Goal: Task Accomplishment & Management: Manage account settings

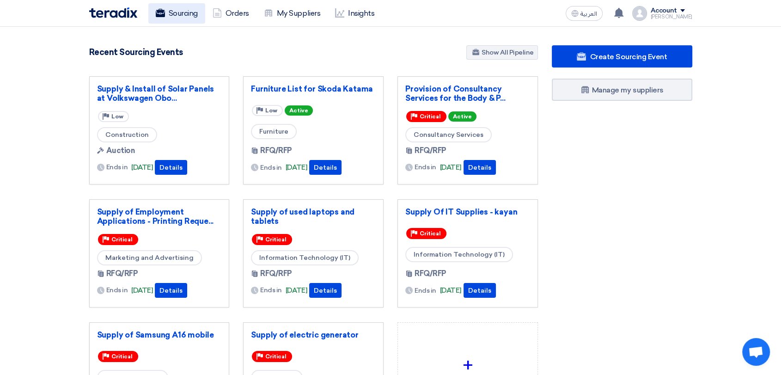
click at [188, 16] on link "Sourcing" at bounding box center [176, 13] width 57 height 20
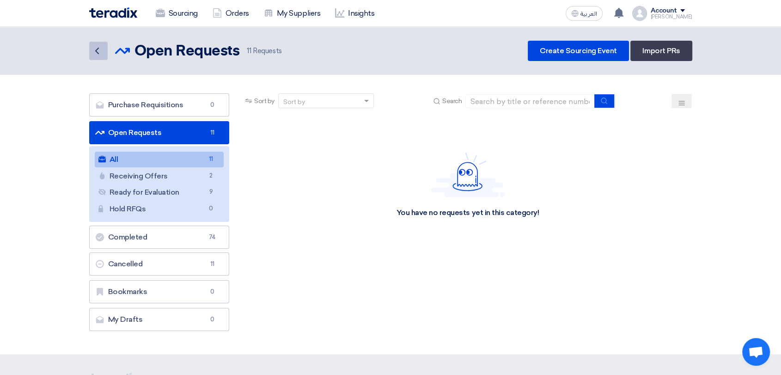
click at [96, 55] on icon "Back" at bounding box center [97, 50] width 11 height 11
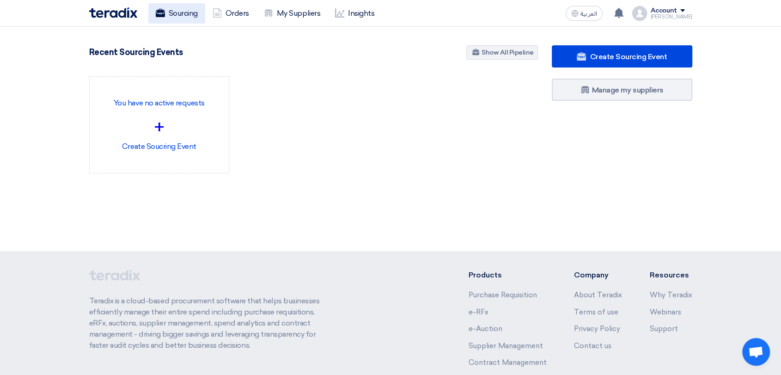
click at [176, 14] on link "Sourcing" at bounding box center [176, 13] width 57 height 20
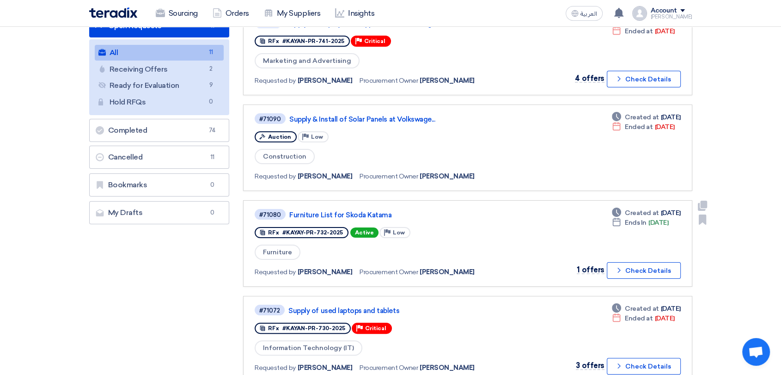
scroll to position [154, 0]
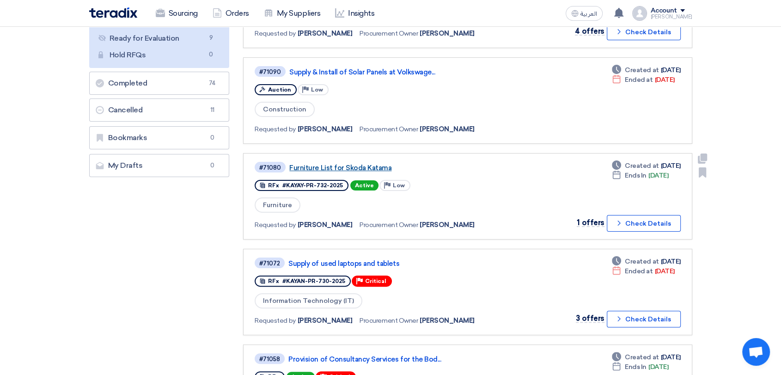
click at [344, 167] on link "Furniture List for Skoda Katama" at bounding box center [404, 168] width 231 height 8
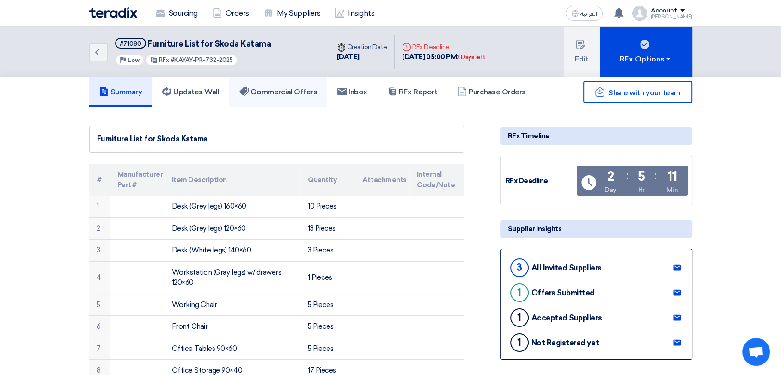
click at [290, 96] on link "Commercial Offers" at bounding box center [278, 92] width 98 height 30
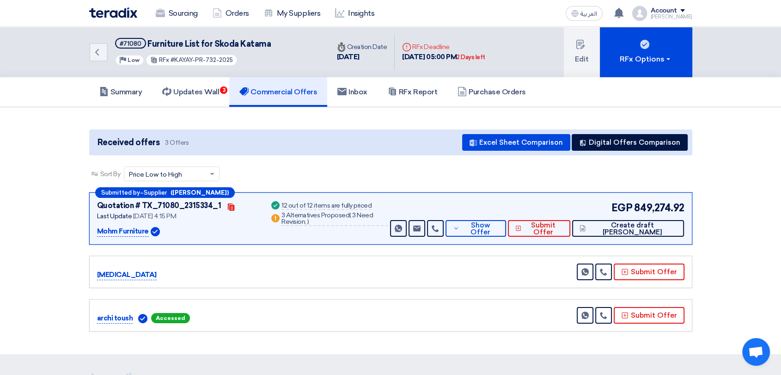
drag, startPoint x: 637, startPoint y: 204, endPoint x: 673, endPoint y: 206, distance: 36.1
click at [688, 204] on div "Submitted by – Supplier ([PERSON_NAME]) Quotation # TX_71080_2315334_1 Contacts…" at bounding box center [390, 218] width 603 height 52
drag, startPoint x: 613, startPoint y: 207, endPoint x: 696, endPoint y: 208, distance: 83.7
click at [696, 208] on div "Submitted by – Supplier ([PERSON_NAME]) Quotation # TX_71080_2315334_1 Contacts…" at bounding box center [390, 263] width 617 height 143
click at [203, 95] on h5 "Updates Wall 3" at bounding box center [190, 91] width 57 height 9
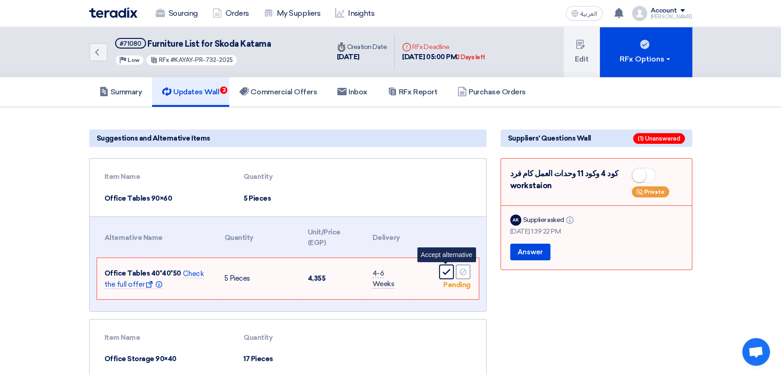
click at [445, 268] on icon "Accept" at bounding box center [446, 272] width 8 height 8
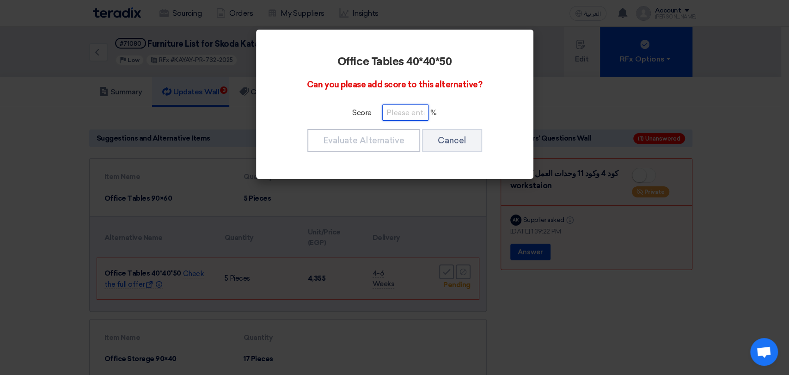
click at [413, 111] on input "number" at bounding box center [405, 112] width 46 height 16
type input "100"
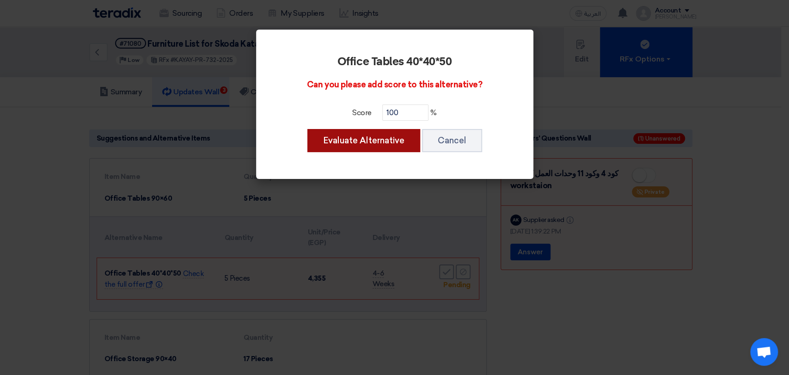
click at [374, 139] on button "Evaluate Alternative" at bounding box center [363, 140] width 113 height 23
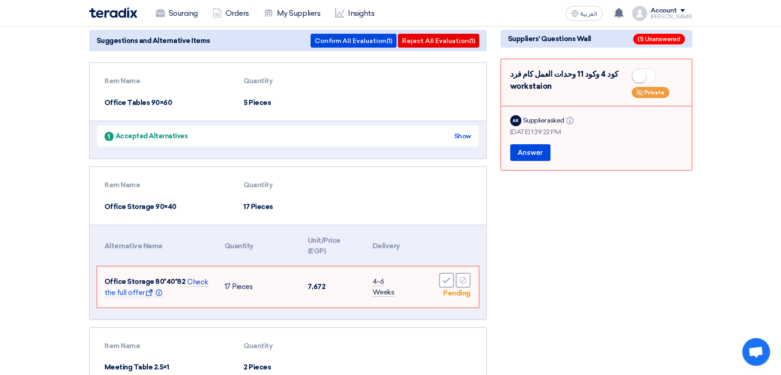
scroll to position [103, 0]
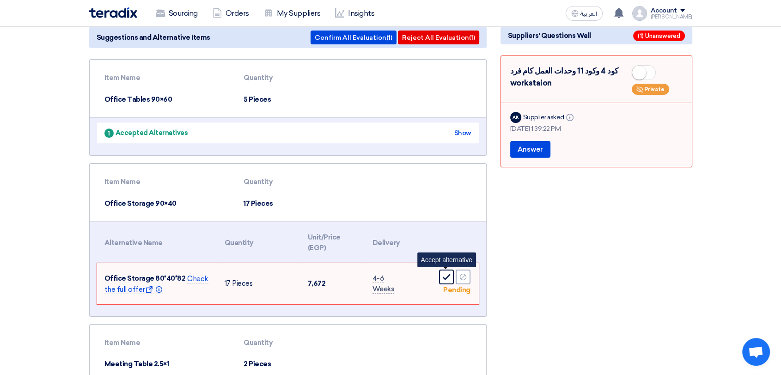
click at [445, 275] on icon "Accept" at bounding box center [446, 277] width 8 height 8
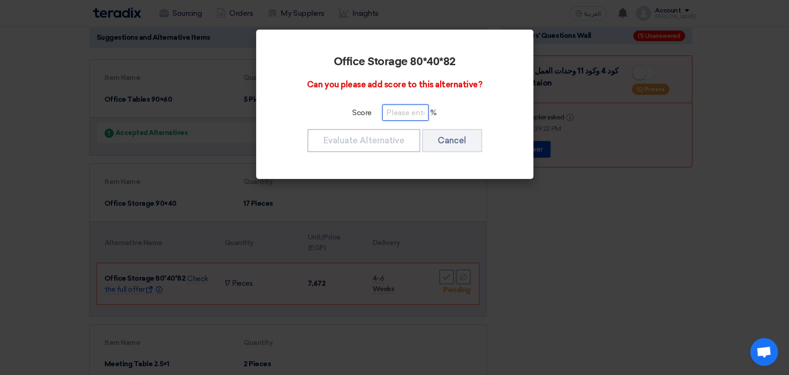
click at [398, 110] on input "number" at bounding box center [405, 112] width 46 height 16
type input "100"
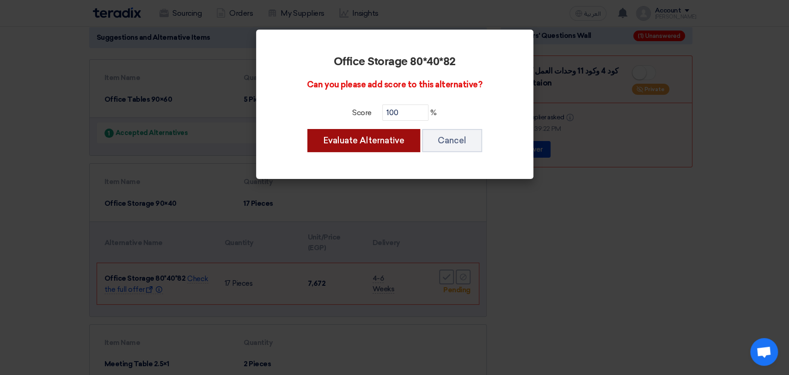
click at [390, 143] on button "Evaluate Alternative" at bounding box center [363, 140] width 113 height 23
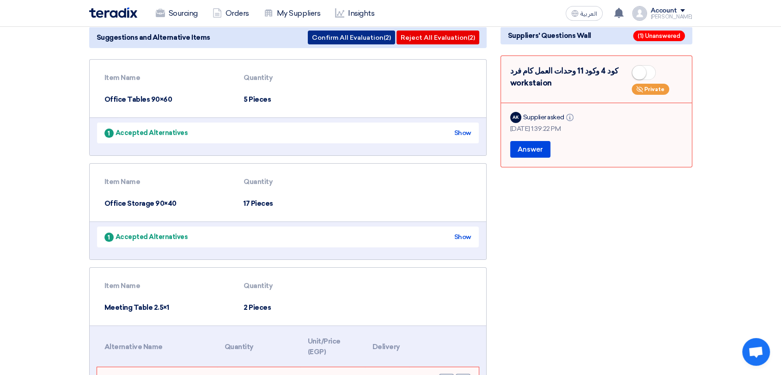
click at [363, 36] on button "Confirm All Evaluation (2)" at bounding box center [351, 38] width 87 height 14
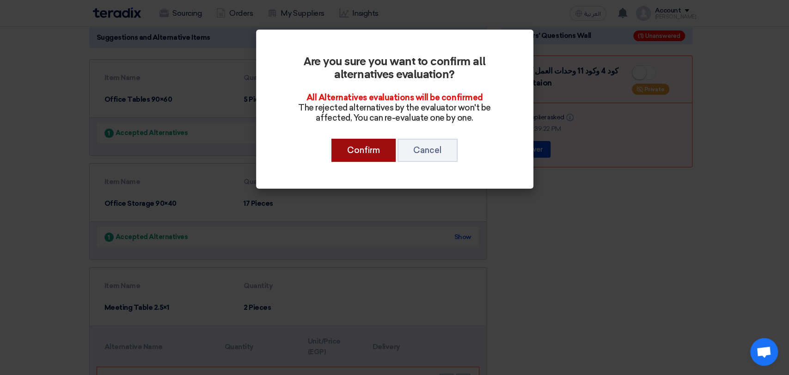
click at [359, 155] on button "Confirm" at bounding box center [364, 150] width 64 height 23
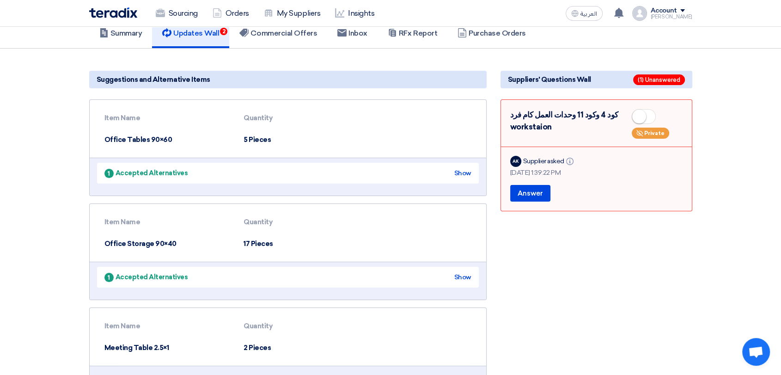
scroll to position [0, 0]
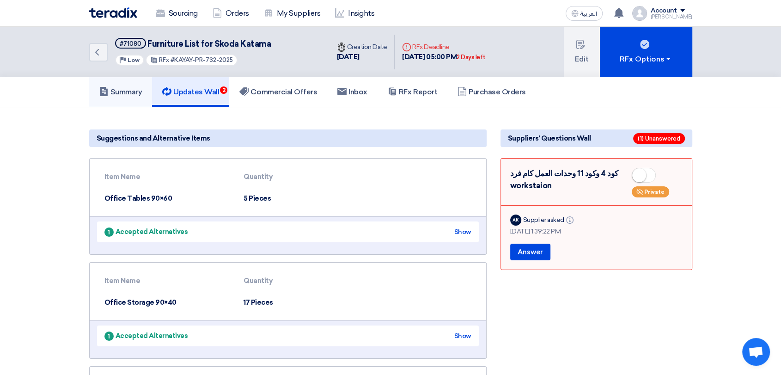
click at [133, 95] on h5 "Summary" at bounding box center [120, 91] width 43 height 9
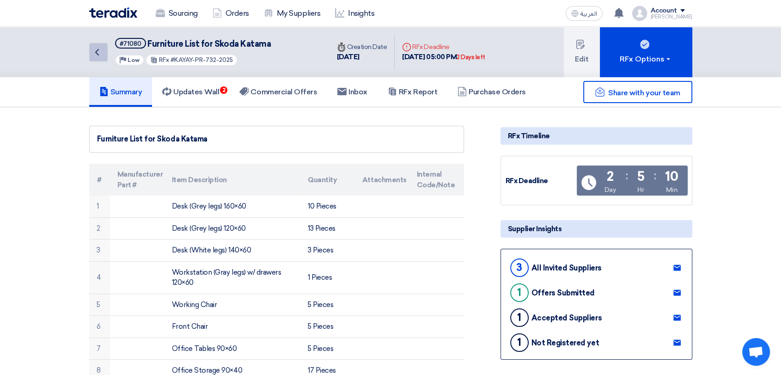
click at [99, 55] on icon "Back" at bounding box center [97, 52] width 11 height 11
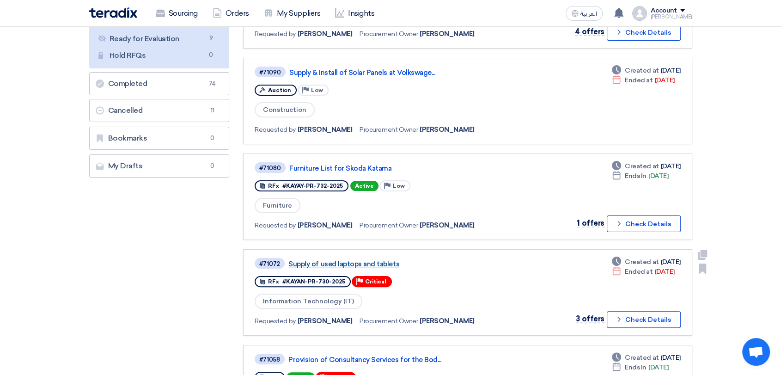
scroll to position [154, 0]
click at [351, 164] on link "Furniture List for Skoda Katama" at bounding box center [404, 168] width 231 height 8
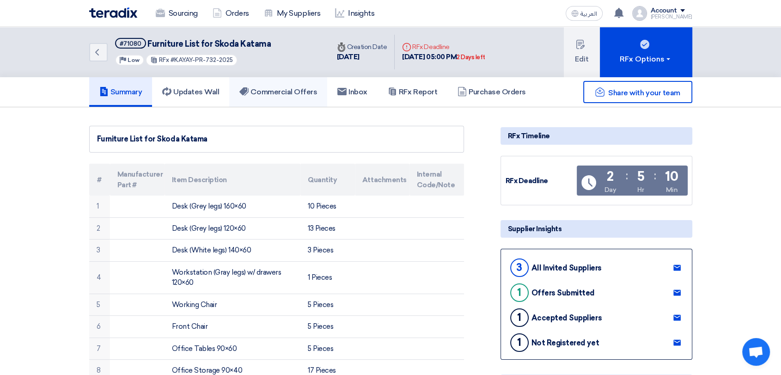
click at [289, 88] on h5 "Commercial Offers" at bounding box center [279, 91] width 78 height 9
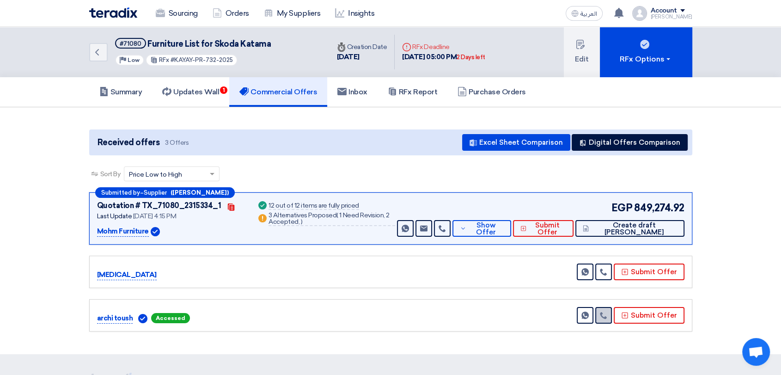
click at [610, 317] on link at bounding box center [604, 315] width 17 height 17
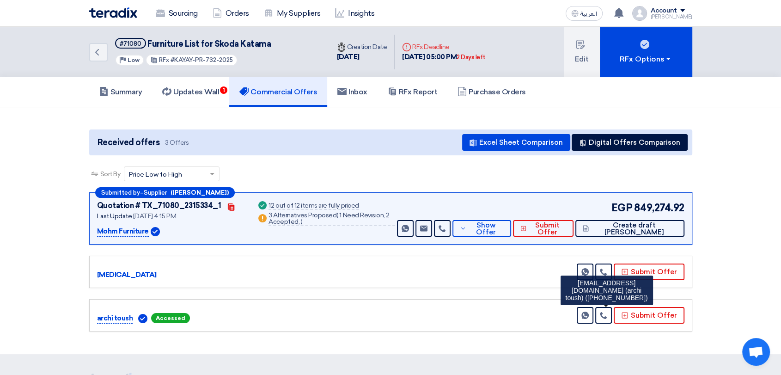
click at [719, 251] on section "Received offers 3 Offers Excel Sheet Comparison Digital Offers Comparison Sort …" at bounding box center [390, 230] width 781 height 247
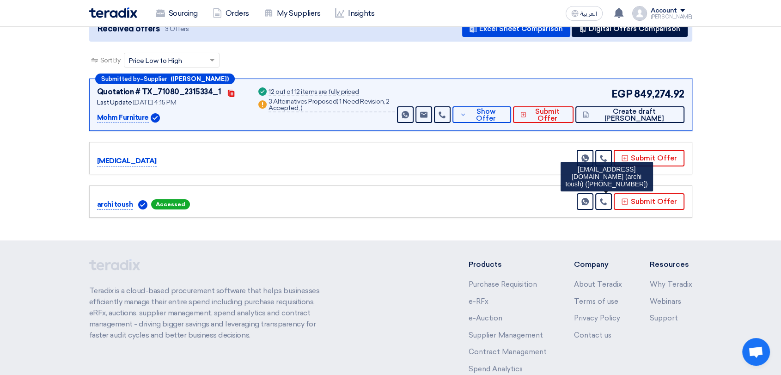
scroll to position [51, 0]
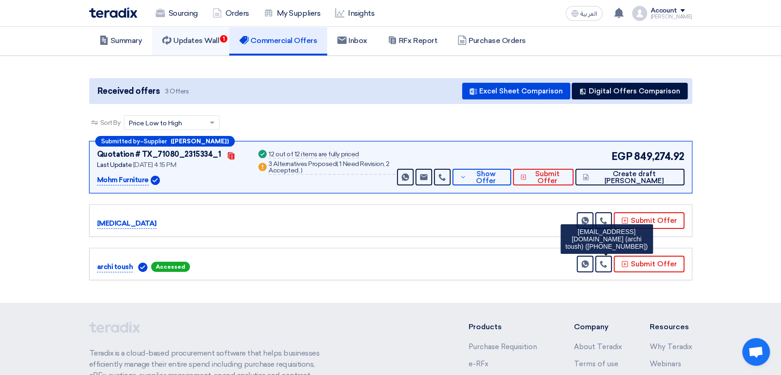
click at [186, 39] on h5 "Updates Wall 1" at bounding box center [190, 40] width 57 height 9
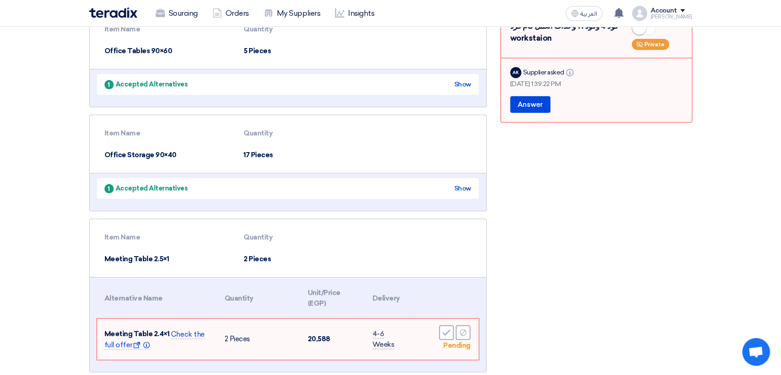
scroll to position [205, 0]
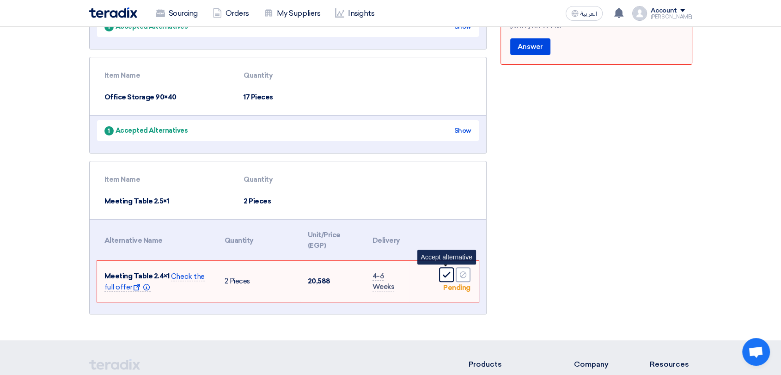
click at [446, 277] on div "Accept" at bounding box center [446, 274] width 15 height 15
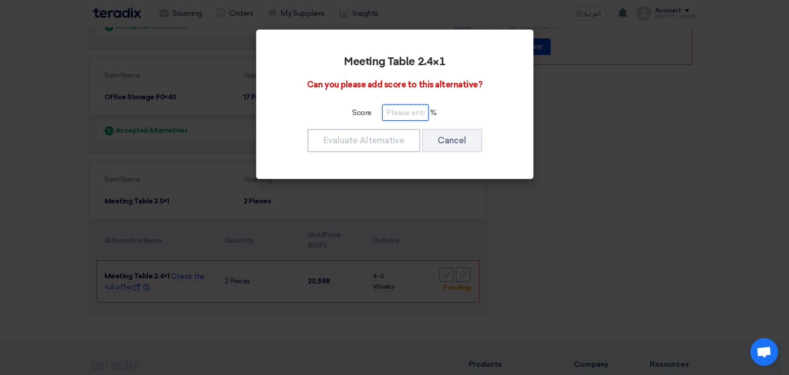
click at [407, 110] on input "number" at bounding box center [405, 112] width 46 height 16
type input "100"
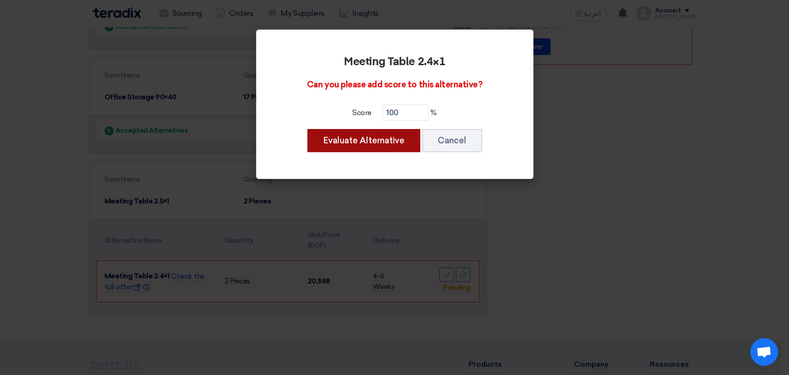
click at [381, 141] on button "Evaluate Alternative" at bounding box center [363, 140] width 113 height 23
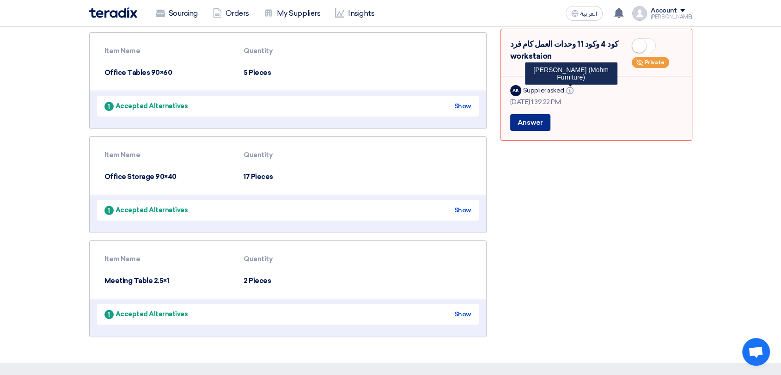
scroll to position [103, 0]
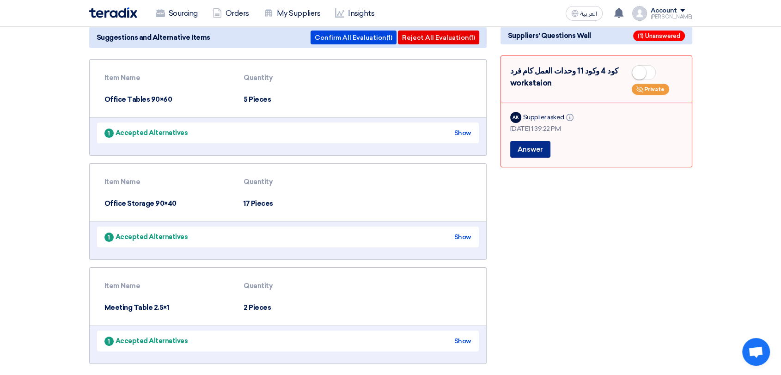
click at [535, 154] on button "Answer" at bounding box center [530, 149] width 40 height 17
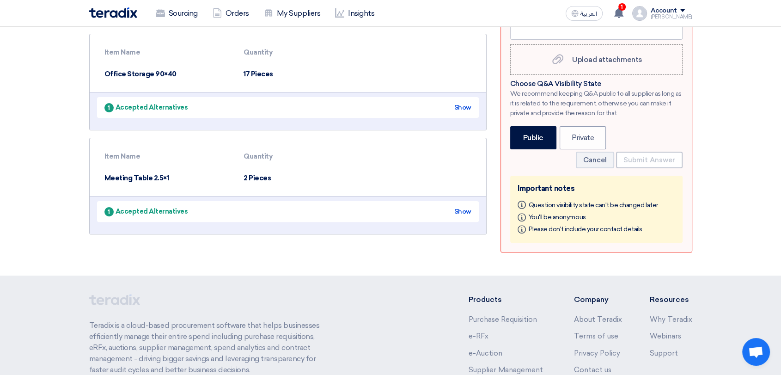
scroll to position [257, 0]
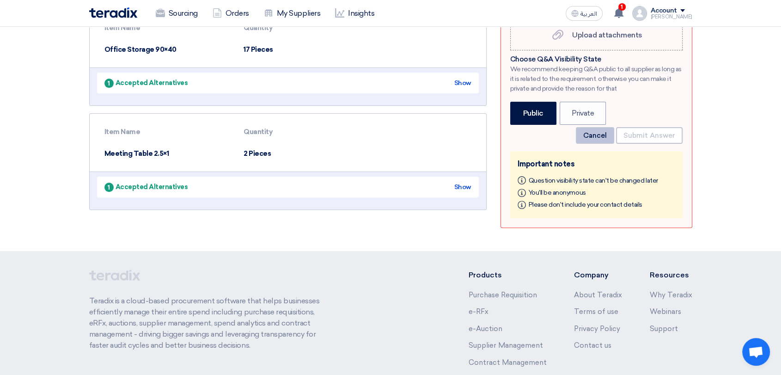
click at [606, 140] on button "Cancel" at bounding box center [595, 135] width 38 height 17
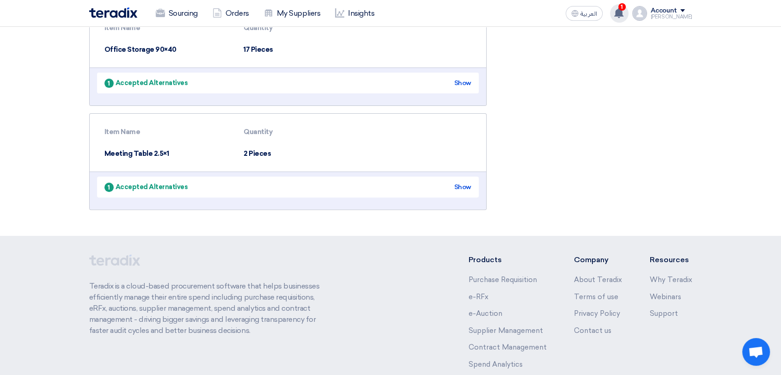
click at [624, 12] on use at bounding box center [618, 13] width 9 height 10
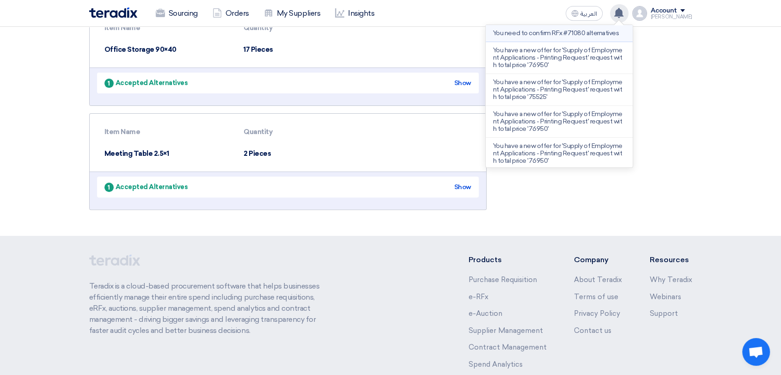
click at [572, 37] on p "You need to confirm RFx #71080 alternatives" at bounding box center [556, 33] width 126 height 7
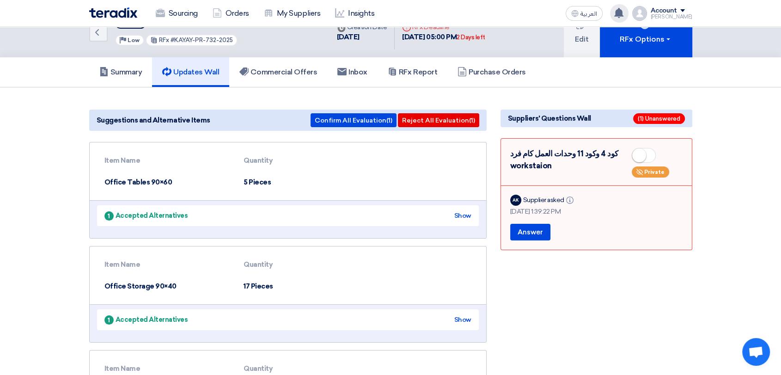
scroll to position [0, 0]
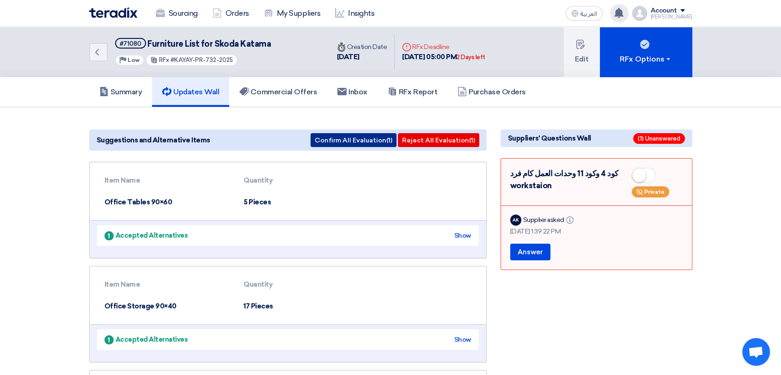
click at [370, 143] on button "Confirm All Evaluation (1)" at bounding box center [354, 140] width 86 height 14
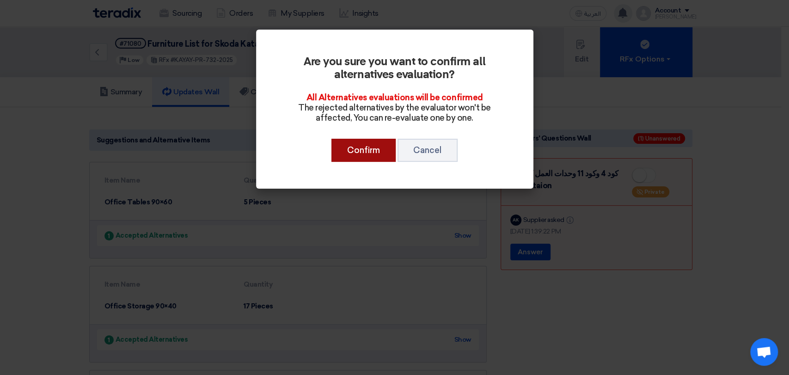
click at [367, 154] on button "Confirm" at bounding box center [364, 150] width 64 height 23
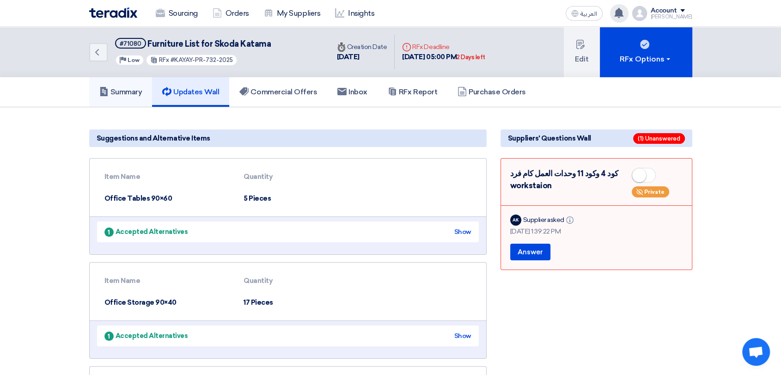
click at [136, 93] on h5 "Summary" at bounding box center [120, 91] width 43 height 9
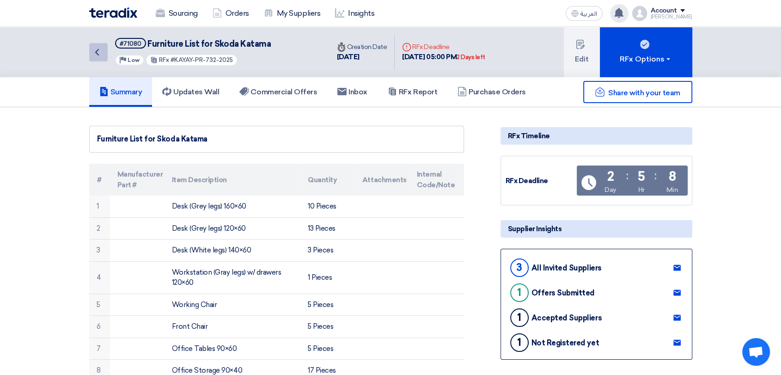
click at [100, 56] on icon "Back" at bounding box center [97, 52] width 11 height 11
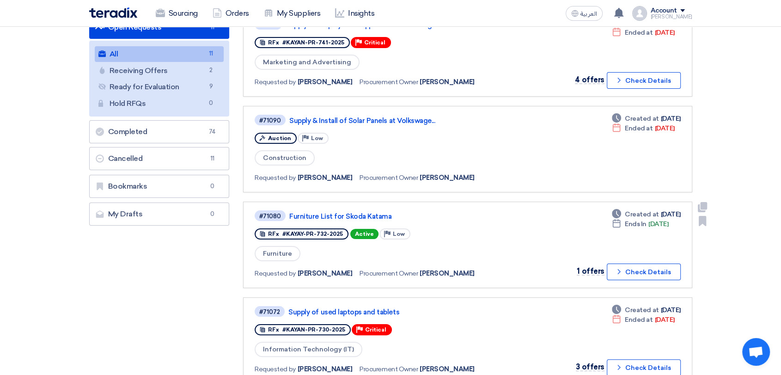
scroll to position [154, 0]
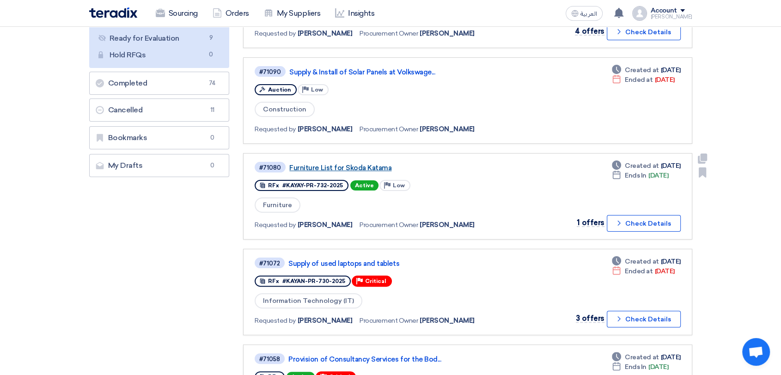
click at [345, 166] on link "Furniture List for Skoda Katama" at bounding box center [404, 168] width 231 height 8
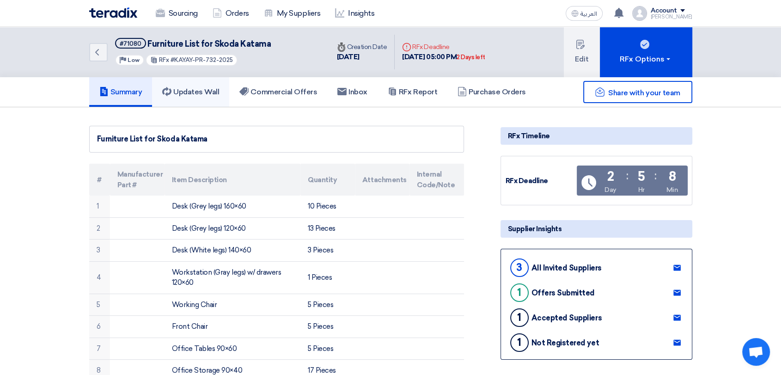
click at [204, 90] on h5 "Updates Wall" at bounding box center [190, 91] width 57 height 9
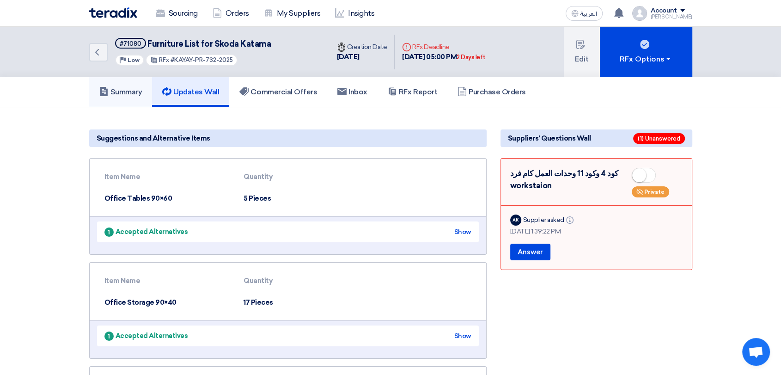
click at [142, 97] on link "Summary" at bounding box center [120, 92] width 63 height 30
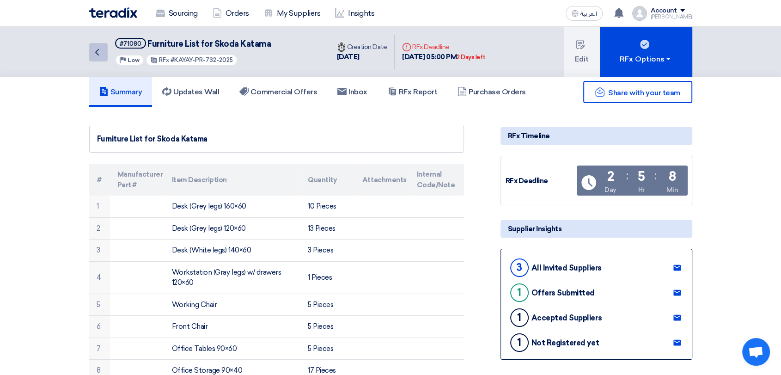
click at [99, 53] on icon "Back" at bounding box center [97, 52] width 11 height 11
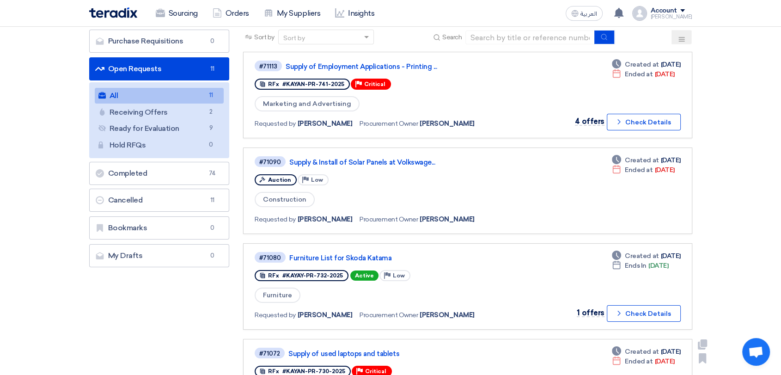
scroll to position [205, 0]
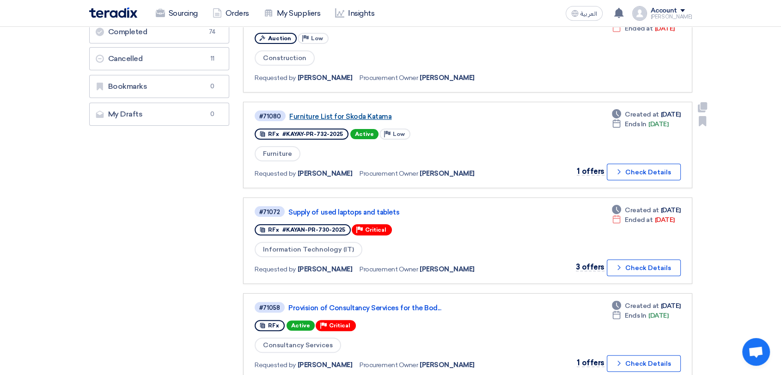
click at [348, 114] on link "Furniture List for Skoda Katama" at bounding box center [404, 116] width 231 height 8
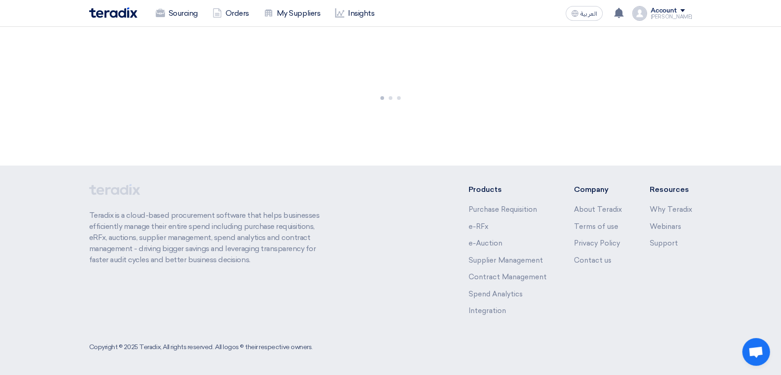
scroll to position [0, 0]
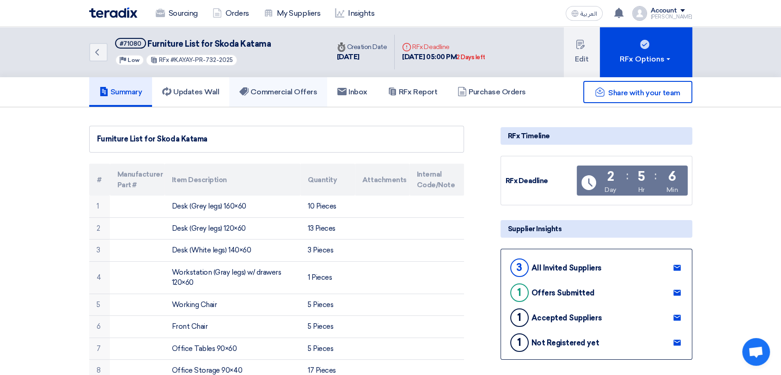
click at [274, 94] on h5 "Commercial Offers" at bounding box center [279, 91] width 78 height 9
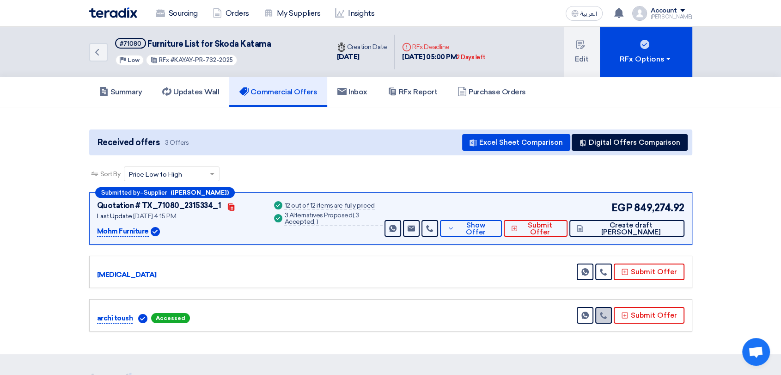
click at [612, 315] on link at bounding box center [604, 315] width 17 height 17
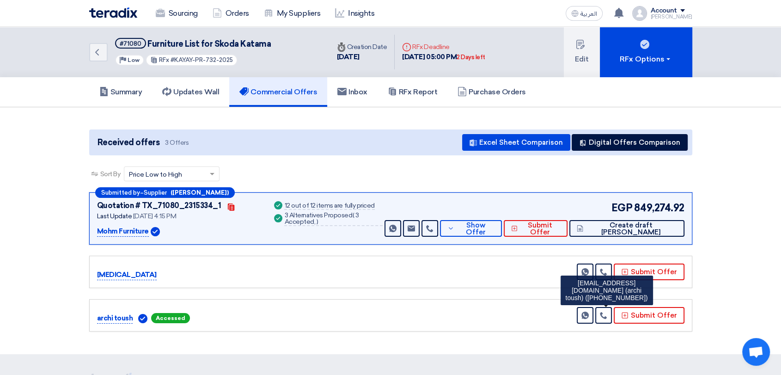
click at [536, 322] on div "archi toush Accessed Send Message" at bounding box center [391, 315] width 588 height 17
